Goal: Transaction & Acquisition: Purchase product/service

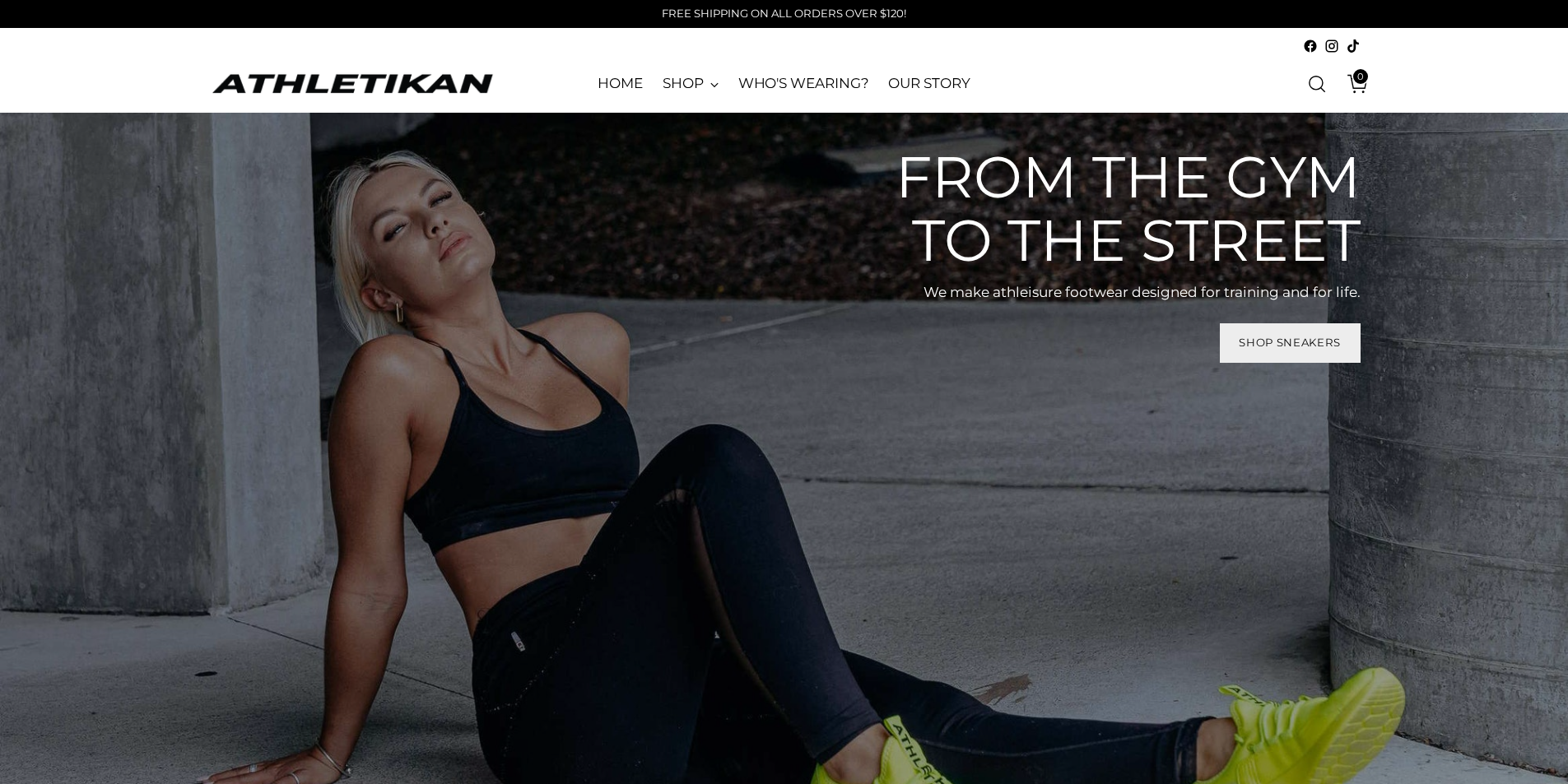
click at [1296, 339] on span "Shop Sneakers" at bounding box center [1290, 342] width 102 height 15
